Goal: Task Accomplishment & Management: Complete application form

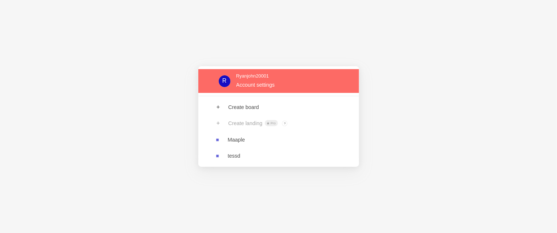
click at [305, 81] on link at bounding box center [278, 81] width 161 height 24
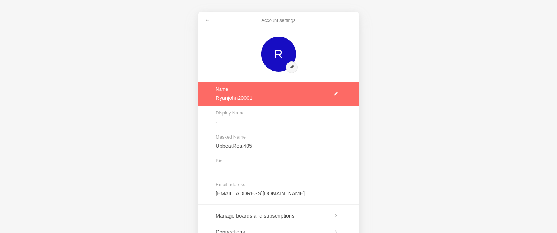
click at [265, 101] on link at bounding box center [278, 94] width 161 height 24
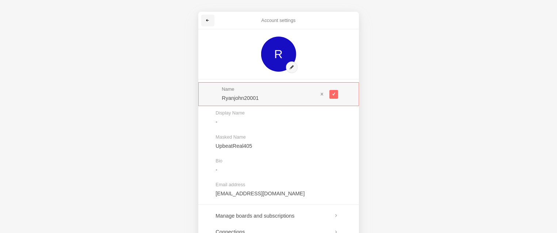
click at [210, 22] on span at bounding box center [208, 20] width 4 height 4
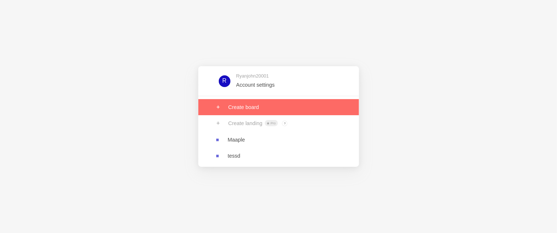
click at [258, 109] on link at bounding box center [278, 107] width 161 height 16
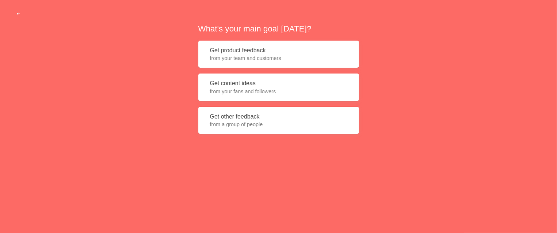
click at [292, 60] on span "from your team and customers" at bounding box center [278, 57] width 137 height 7
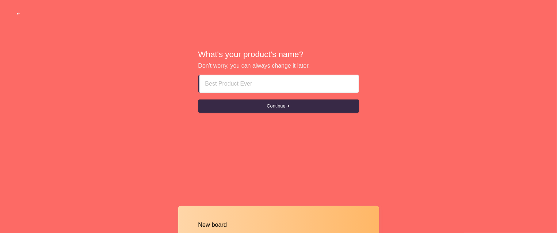
click at [283, 87] on input at bounding box center [279, 84] width 148 height 18
type input "jolly"
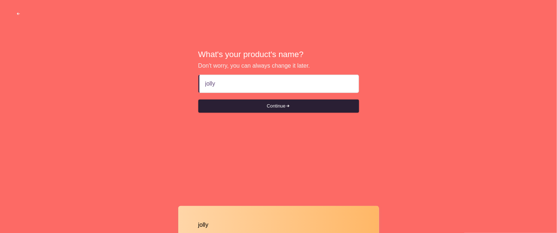
click at [295, 104] on button "Continue" at bounding box center [278, 105] width 161 height 13
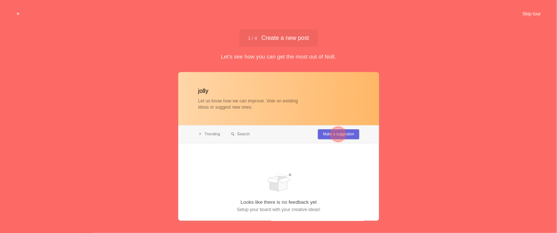
click at [535, 14] on button "Skip tour" at bounding box center [531, 13] width 36 height 13
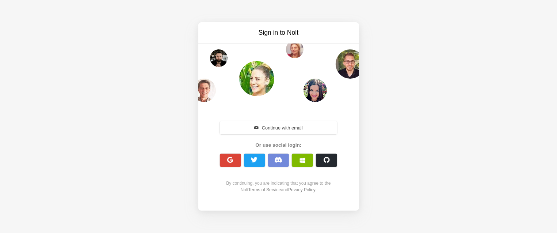
click at [232, 160] on span "button" at bounding box center [230, 159] width 7 height 7
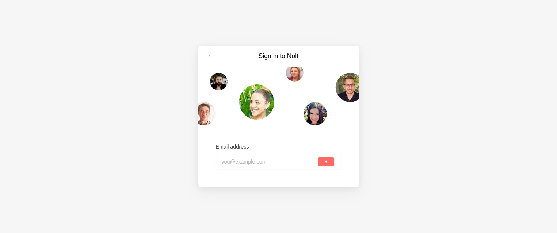
click at [263, 163] on input "email" at bounding box center [269, 161] width 95 height 16
type input "ryanjohn2001@gmail.com"
click at [329, 161] on button "submit" at bounding box center [326, 161] width 16 height 9
click at [259, 162] on input "email" at bounding box center [269, 161] width 95 height 16
type input "[EMAIL_ADDRESS][DOMAIN_NAME]"
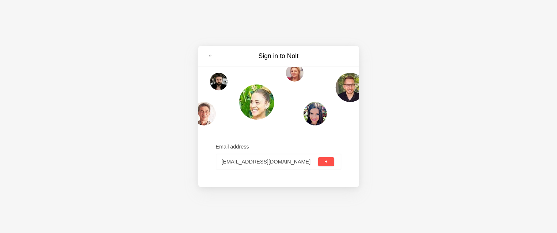
click at [325, 163] on span "submit" at bounding box center [326, 162] width 4 height 4
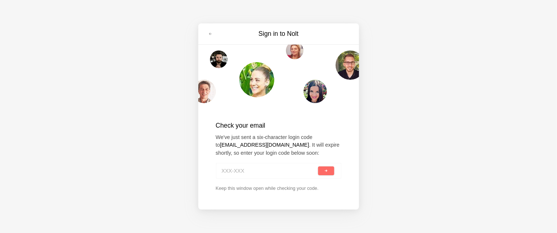
click at [267, 171] on input at bounding box center [269, 170] width 95 height 16
type input "ASD-123"
click at [325, 172] on span "submit" at bounding box center [326, 171] width 4 height 4
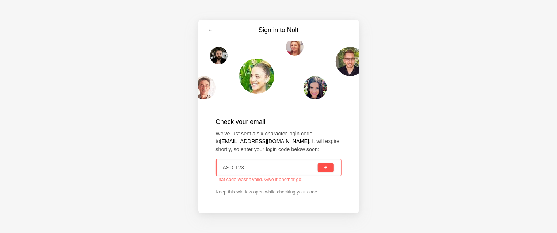
click at [330, 170] on button "submit" at bounding box center [326, 167] width 16 height 9
